Goal: Navigation & Orientation: Go to known website

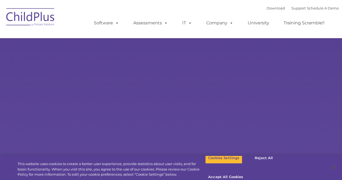
select select "MEDIUM"
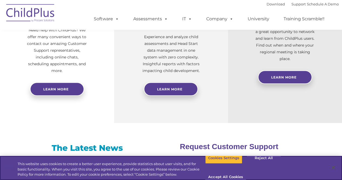
scroll to position [265, 0]
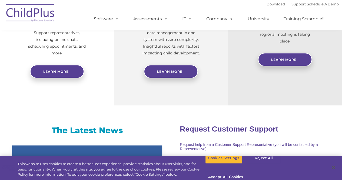
click at [29, 14] on img at bounding box center [31, 13] width 54 height 27
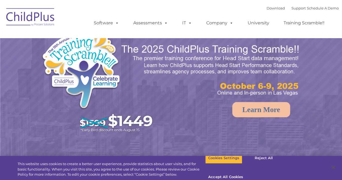
select select "MEDIUM"
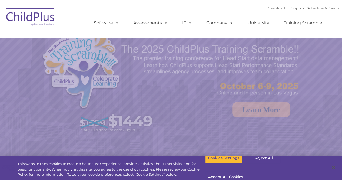
select select "MEDIUM"
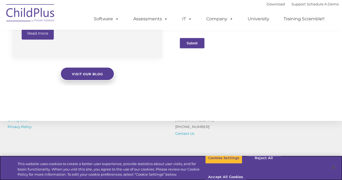
scroll to position [509, 0]
